Goal: Transaction & Acquisition: Purchase product/service

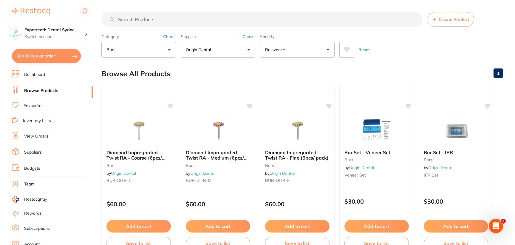
click at [153, 52] on button "burs" at bounding box center [138, 50] width 75 height 16
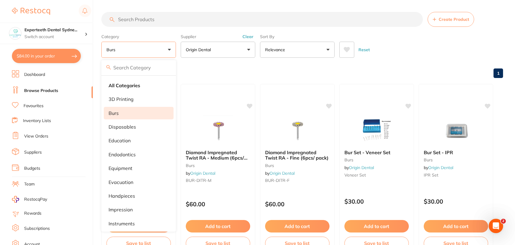
click at [149, 66] on input "search" at bounding box center [138, 67] width 75 height 15
click at [193, 50] on p "Origin Dental" at bounding box center [199, 50] width 27 height 6
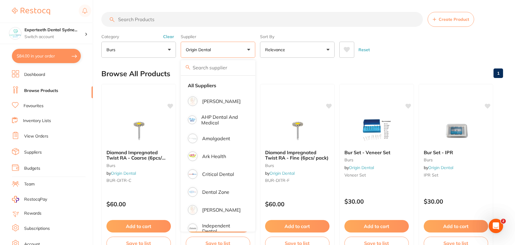
click at [142, 49] on button "burs" at bounding box center [138, 50] width 75 height 16
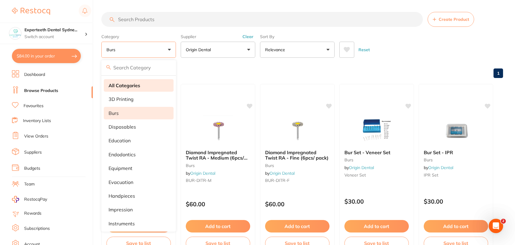
click at [139, 86] on strong "All Categories" at bounding box center [124, 85] width 32 height 5
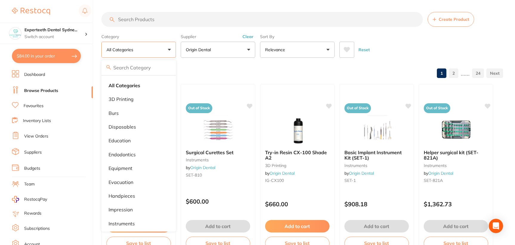
click at [169, 16] on input "search" at bounding box center [261, 19] width 321 height 15
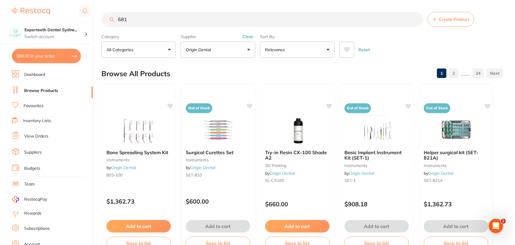
type input "681"
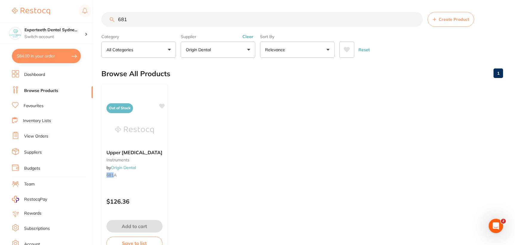
click at [216, 163] on ul "Out of Stock Upper [MEDICAL_DATA] instruments by Origin Dental 681 A $126.36 Ad…" at bounding box center [302, 169] width 402 height 171
click at [136, 128] on img at bounding box center [134, 130] width 39 height 30
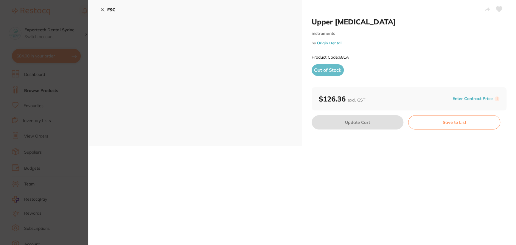
click at [234, 89] on div "ESC" at bounding box center [195, 73] width 214 height 146
click at [101, 11] on icon at bounding box center [102, 9] width 3 height 3
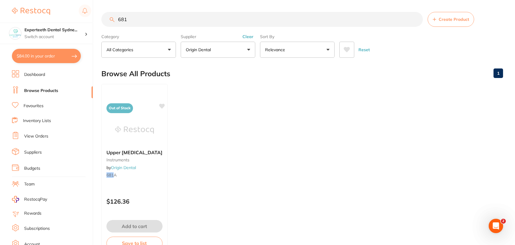
click at [144, 20] on input "681" at bounding box center [261, 19] width 321 height 15
click at [164, 46] on button "All Categories" at bounding box center [138, 50] width 75 height 16
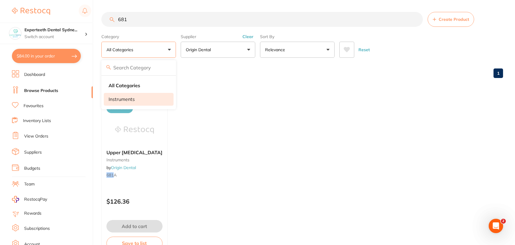
click at [153, 101] on li "instruments" at bounding box center [139, 99] width 70 height 13
drag, startPoint x: 153, startPoint y: 23, endPoint x: 105, endPoint y: 21, distance: 47.7
click at [105, 24] on input "681" at bounding box center [261, 19] width 321 height 15
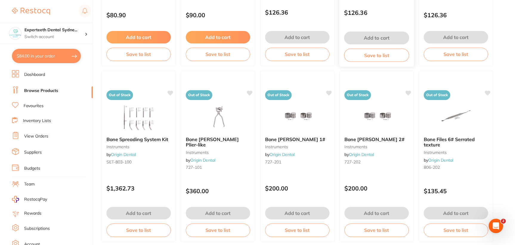
scroll to position [268, 0]
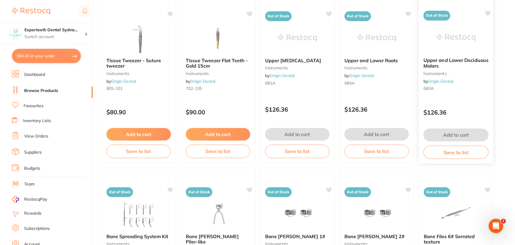
click at [466, 35] on img at bounding box center [455, 38] width 39 height 30
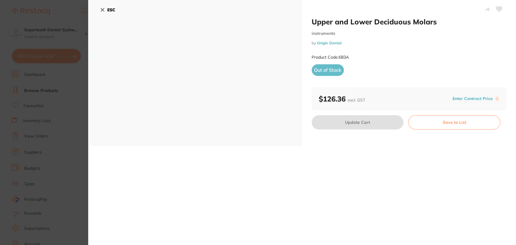
click at [106, 10] on button "ESC" at bounding box center [107, 10] width 15 height 10
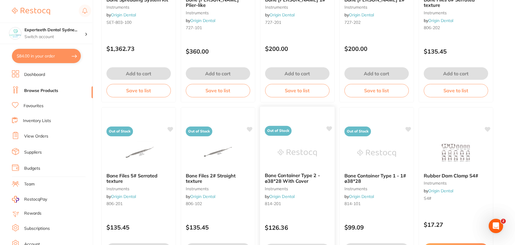
scroll to position [506, 0]
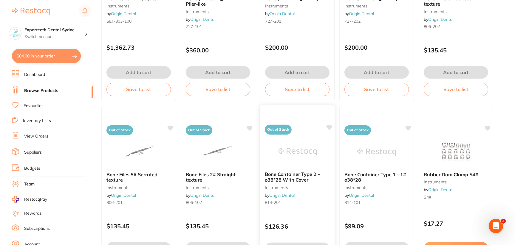
click at [305, 135] on div "Out of Stock Bone Container Type 2 - ø38*28 With Cover instruments by Origin De…" at bounding box center [297, 191] width 75 height 173
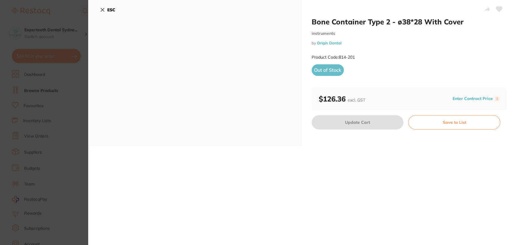
click at [100, 7] on icon at bounding box center [102, 9] width 5 height 5
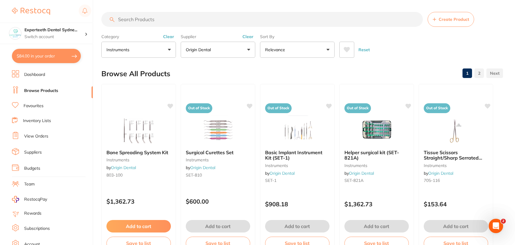
click at [481, 72] on link "2" at bounding box center [479, 73] width 10 height 12
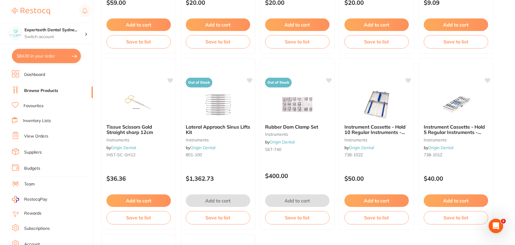
scroll to position [1520, 0]
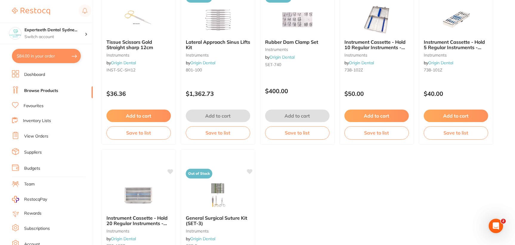
drag, startPoint x: 421, startPoint y: 167, endPoint x: 413, endPoint y: 178, distance: 13.2
